Goal: Task Accomplishment & Management: Manage account settings

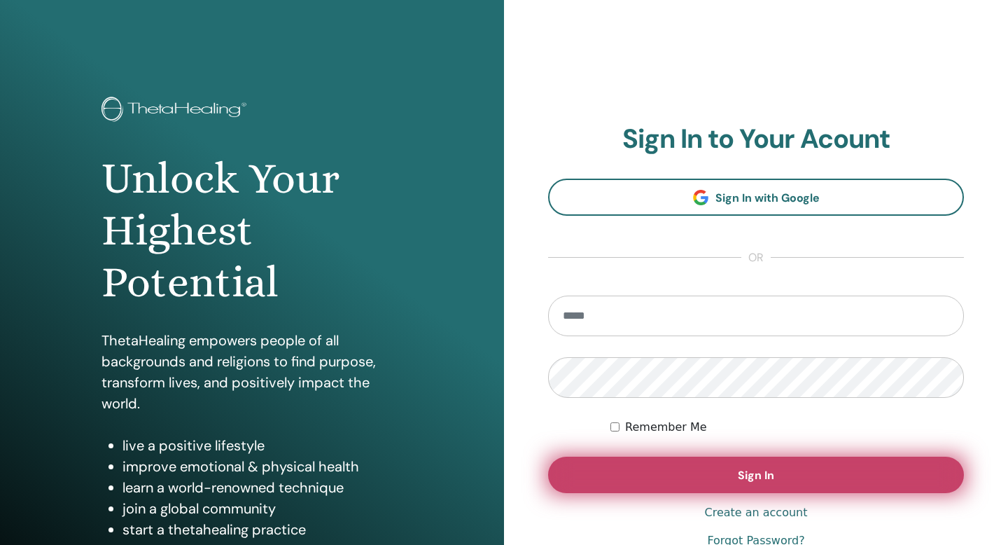
type input "**********"
click at [700, 469] on button "Sign In" at bounding box center [756, 474] width 416 height 36
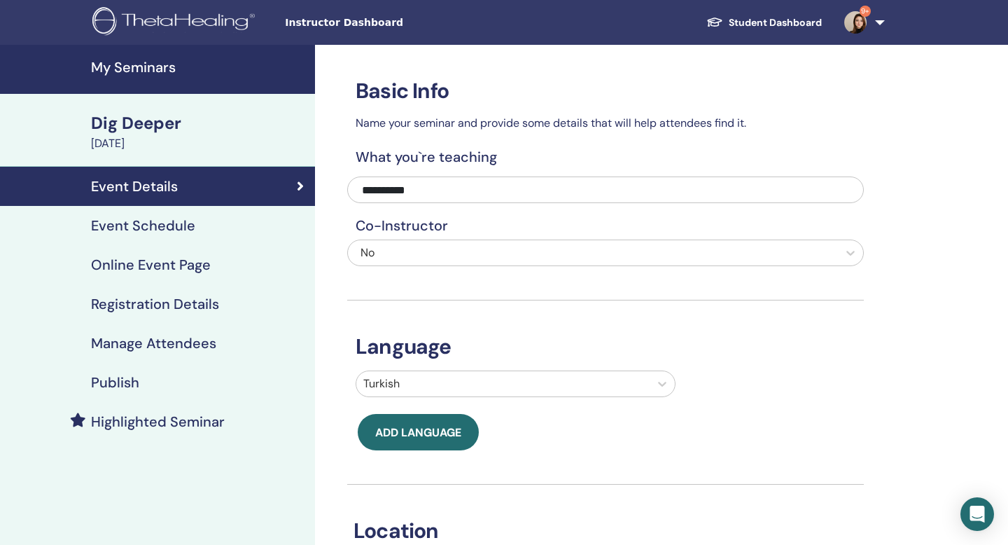
click at [144, 62] on h4 "My Seminars" at bounding box center [199, 67] width 216 height 17
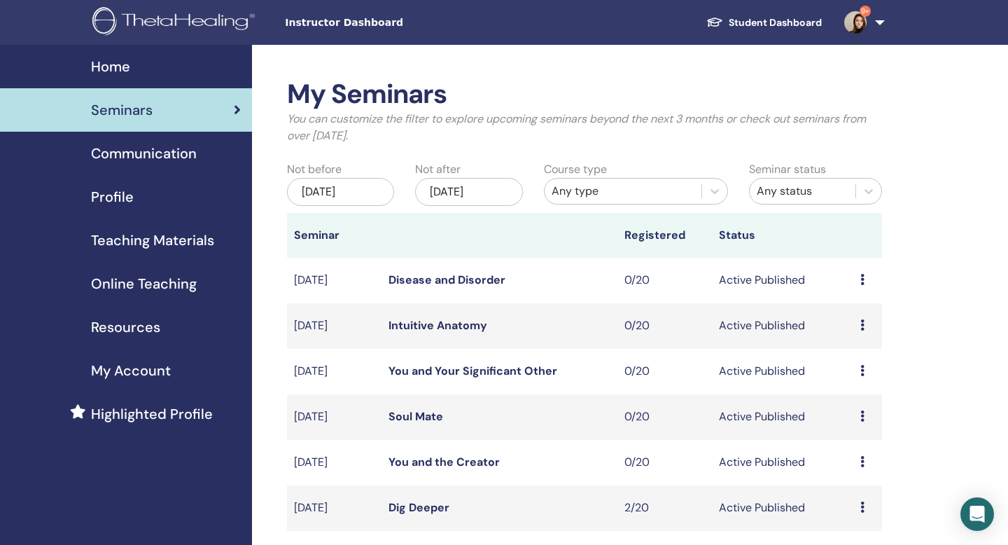
click at [860, 505] on icon at bounding box center [862, 506] width 4 height 11
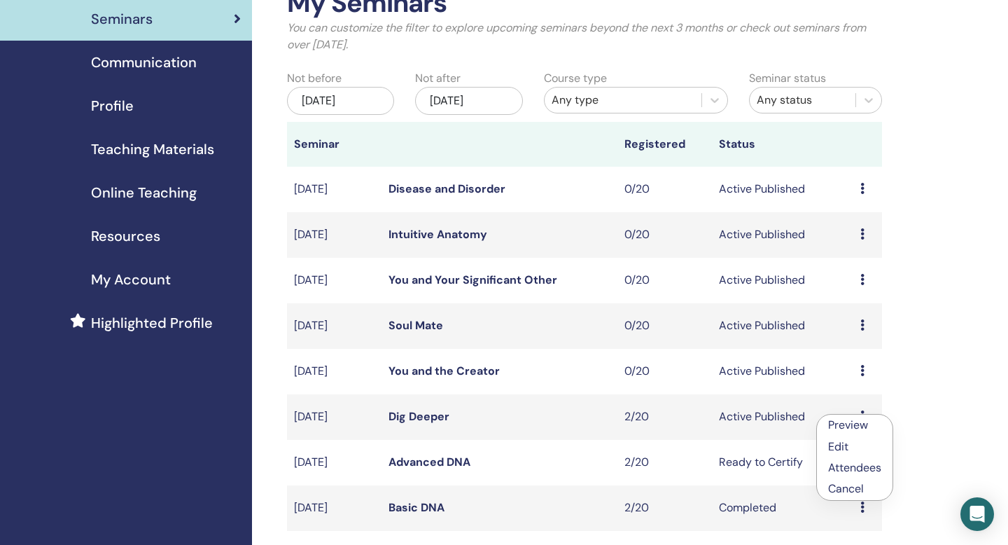
scroll to position [112, 0]
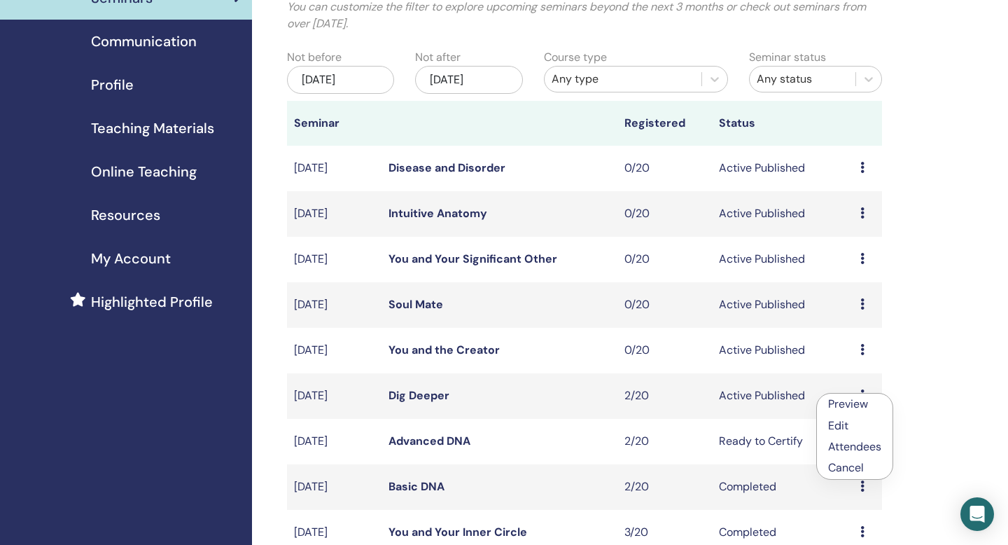
click at [861, 445] on link "Attendees" at bounding box center [854, 446] width 53 height 15
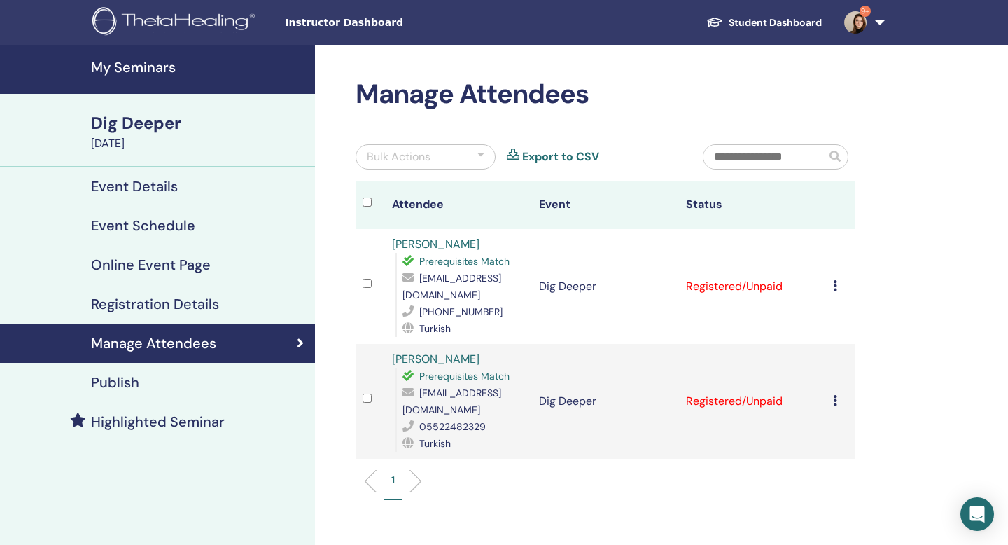
click at [839, 278] on div "Cancel Registration Do not auto-certify Mark as Paid Mark as Unpaid Mark as Abs…" at bounding box center [840, 286] width 15 height 17
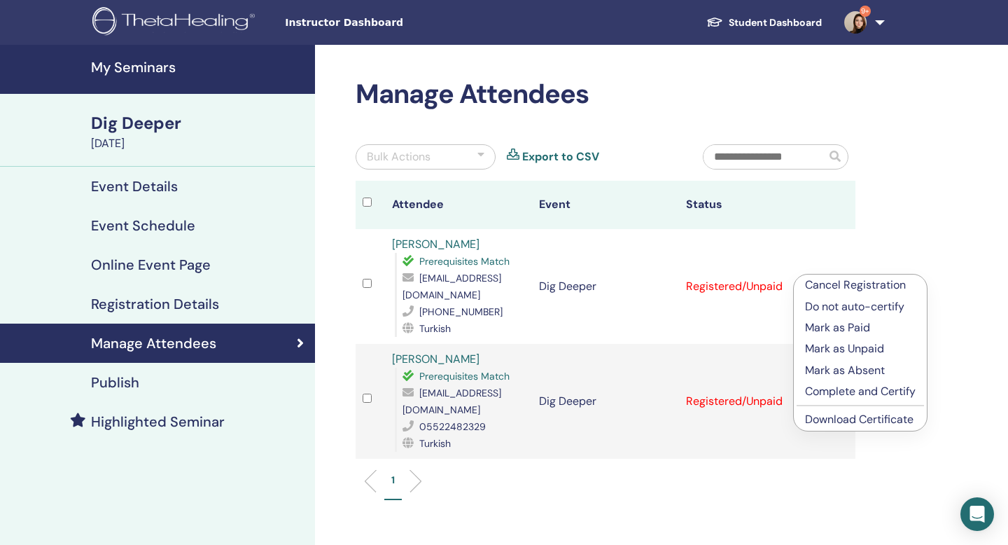
click at [842, 388] on p "Complete and Certify" at bounding box center [860, 391] width 111 height 17
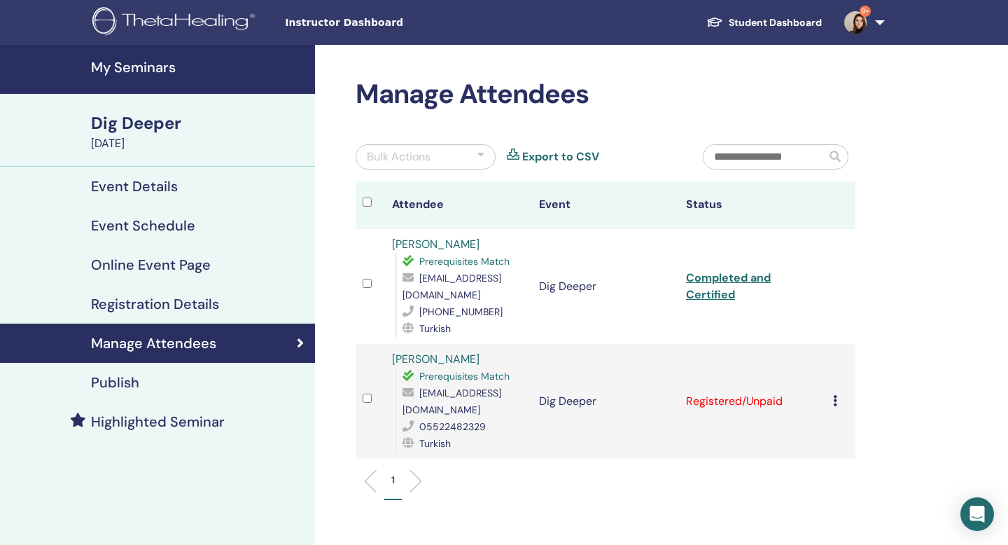
click at [830, 384] on td "Cancel Registration Do not auto-certify Mark as Paid Mark as Unpaid Mark as Abs…" at bounding box center [840, 401] width 29 height 115
click at [834, 395] on icon at bounding box center [835, 400] width 4 height 11
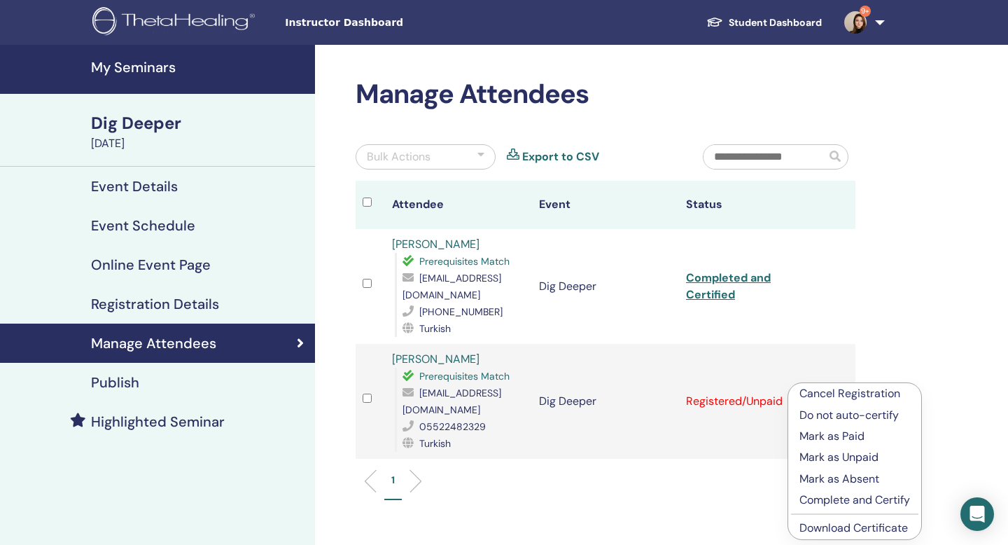
click at [837, 497] on p "Complete and Certify" at bounding box center [855, 499] width 111 height 17
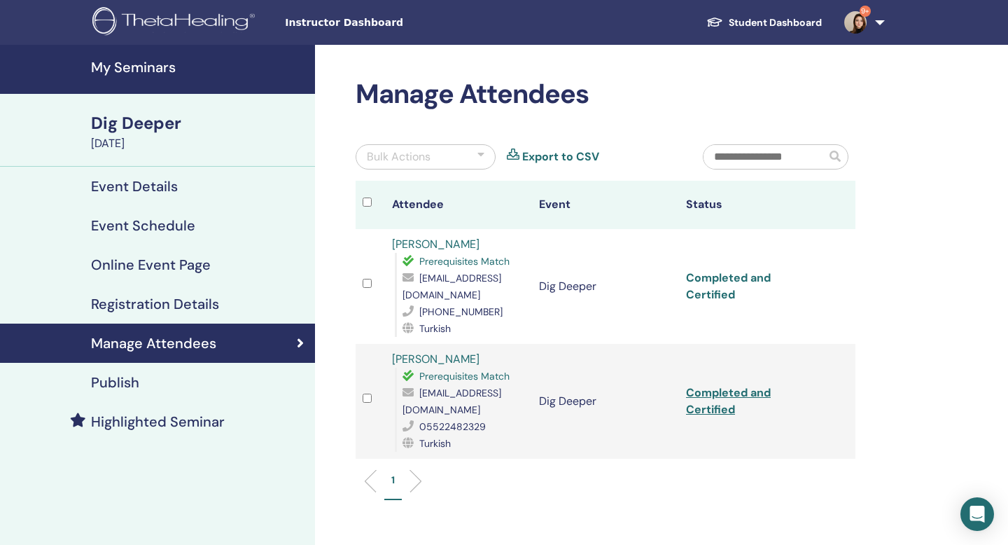
click at [709, 270] on link "Completed and Certified" at bounding box center [728, 286] width 85 height 32
click at [725, 383] on td "Completed and Certified" at bounding box center [752, 401] width 147 height 115
click at [727, 385] on link "Completed and Certified" at bounding box center [728, 401] width 85 height 32
